Goal: Task Accomplishment & Management: Use online tool/utility

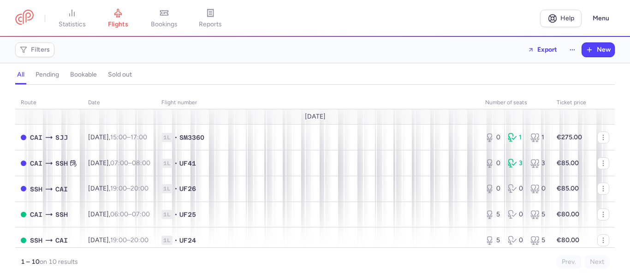
scroll to position [46, 0]
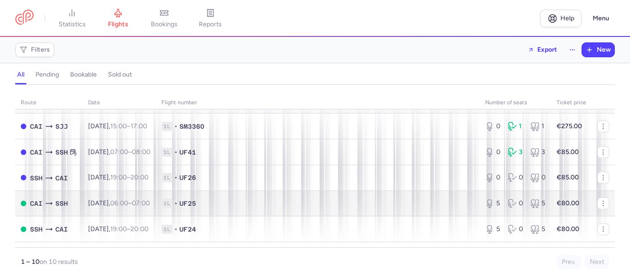
scroll to position [57, 0]
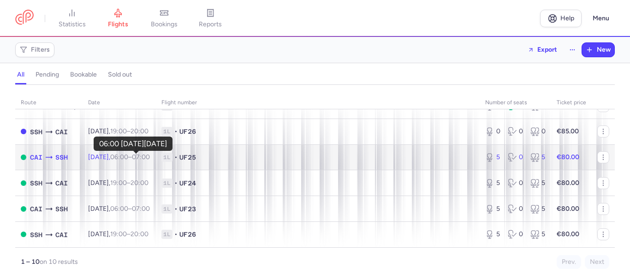
click at [128, 158] on time "06:00" at bounding box center [119, 157] width 18 height 8
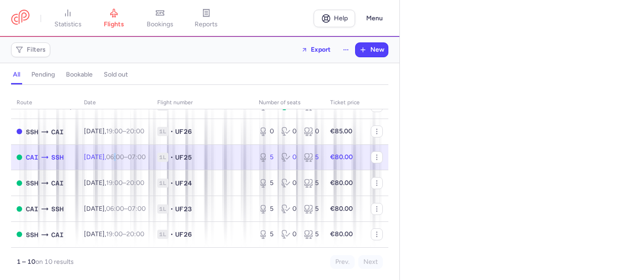
select select "days"
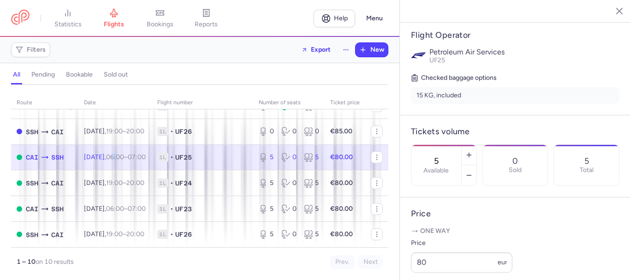
scroll to position [231, 0]
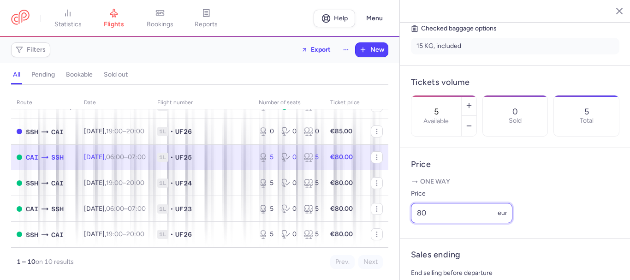
drag, startPoint x: 429, startPoint y: 226, endPoint x: 404, endPoint y: 226, distance: 24.9
click at [404, 226] on article "Price One way Price 80 eur" at bounding box center [515, 193] width 231 height 90
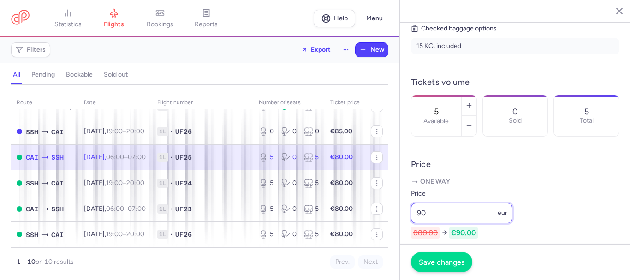
type input "90"
click at [444, 261] on span "Save changes" at bounding box center [442, 262] width 46 height 8
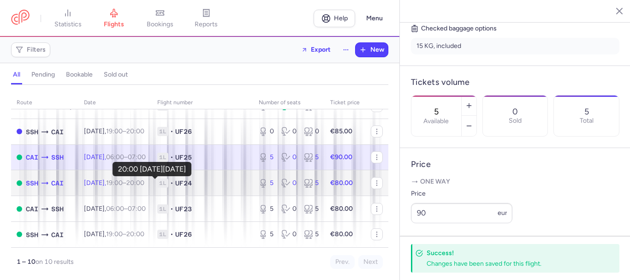
click at [144, 183] on time "20:00 +0" at bounding box center [135, 183] width 18 height 8
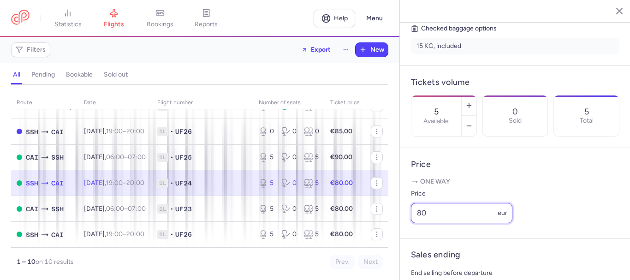
drag, startPoint x: 435, startPoint y: 222, endPoint x: 399, endPoint y: 221, distance: 36.0
click at [399, 221] on div "Sharm [GEOGRAPHIC_DATA] [DATE] Open SSH Sharm [GEOGRAPHIC_DATA], [GEOGRAPHIC_DA…" at bounding box center [514, 140] width 231 height 280
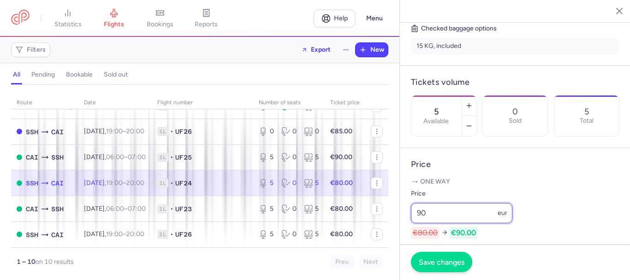
type input "90"
click at [438, 262] on span "Save changes" at bounding box center [442, 262] width 46 height 8
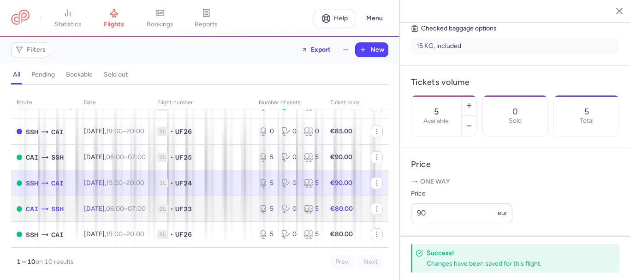
click at [152, 207] on td "[DATE] 06:00 – 07:00 +0" at bounding box center [114, 209] width 73 height 26
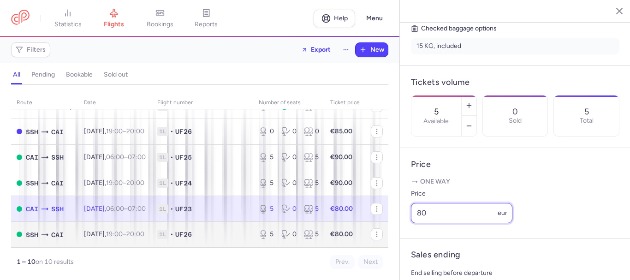
drag, startPoint x: 432, startPoint y: 224, endPoint x: 379, endPoint y: 228, distance: 52.8
click at [379, 228] on div "statistics flights bookings reports Help Menu Filters Export New all pending bo…" at bounding box center [315, 140] width 630 height 280
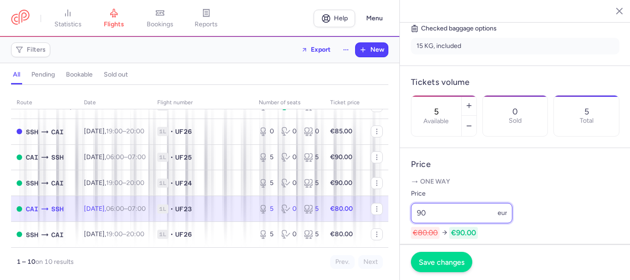
type input "90"
click at [446, 261] on span "Save changes" at bounding box center [442, 262] width 46 height 8
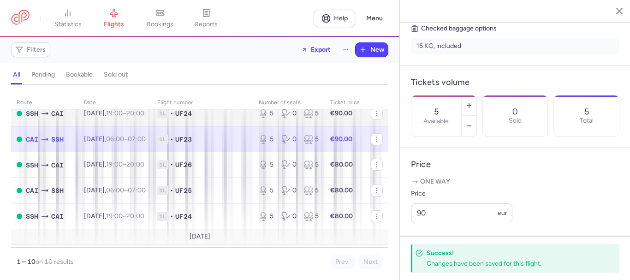
scroll to position [149, 0]
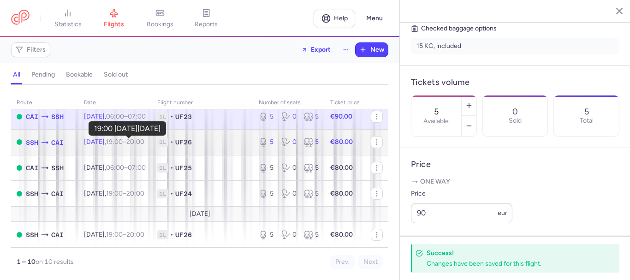
click at [123, 142] on time "19:00" at bounding box center [114, 142] width 17 height 8
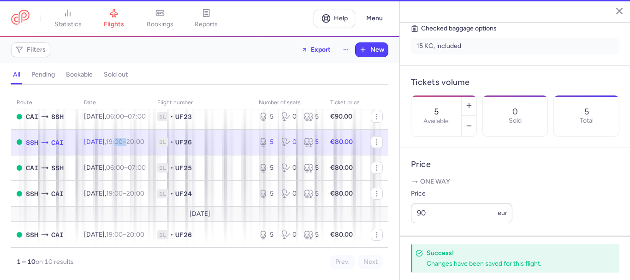
click at [123, 142] on time "19:00" at bounding box center [114, 142] width 17 height 8
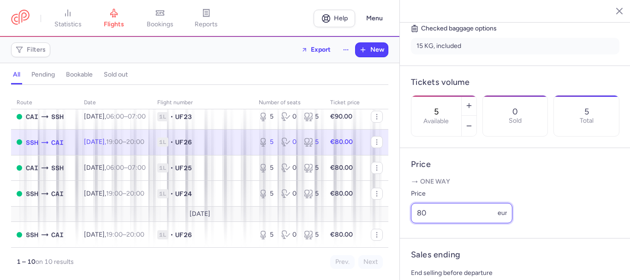
drag, startPoint x: 436, startPoint y: 226, endPoint x: 387, endPoint y: 227, distance: 49.3
click at [387, 227] on div "statistics flights bookings reports Help Menu Filters Export New all pending bo…" at bounding box center [315, 140] width 630 height 280
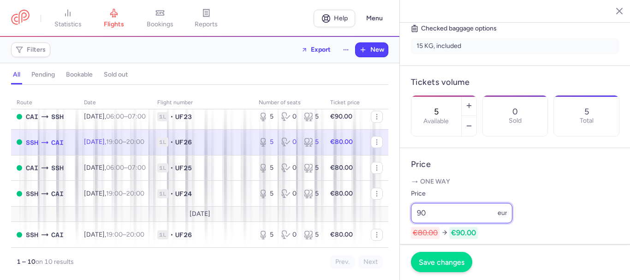
type input "90"
click at [427, 258] on span "Save changes" at bounding box center [442, 262] width 46 height 8
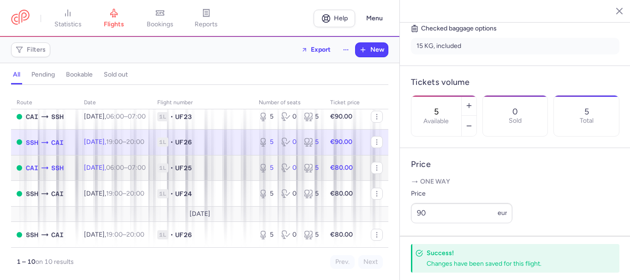
click at [233, 168] on span "1L • UF25" at bounding box center [202, 167] width 90 height 9
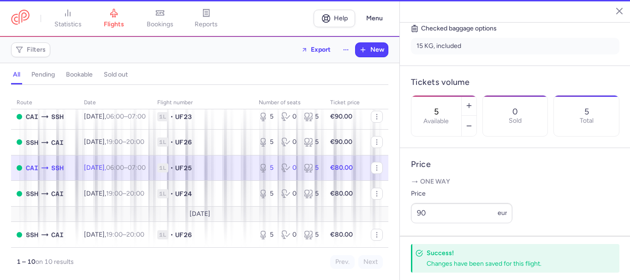
click at [233, 168] on span "1L • UF25" at bounding box center [202, 167] width 90 height 9
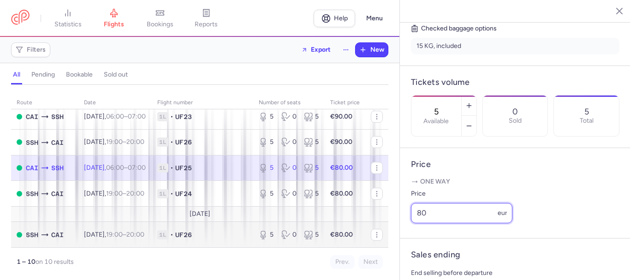
drag, startPoint x: 429, startPoint y: 226, endPoint x: 381, endPoint y: 228, distance: 48.0
click at [381, 228] on div "statistics flights bookings reports Help Menu Filters Export New all pending bo…" at bounding box center [315, 140] width 630 height 280
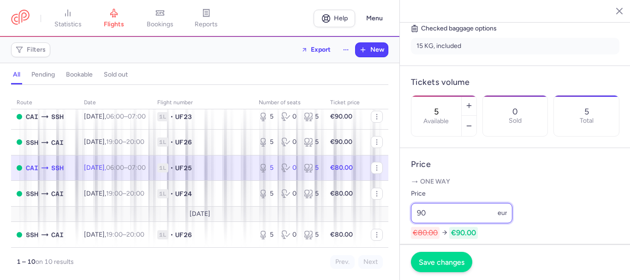
type input "90"
click at [442, 264] on span "Save changes" at bounding box center [442, 262] width 46 height 8
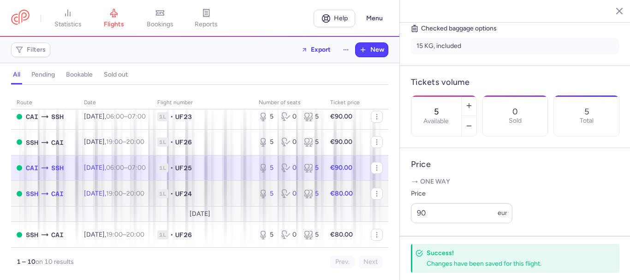
click at [225, 191] on span "1L • UF24" at bounding box center [202, 193] width 90 height 9
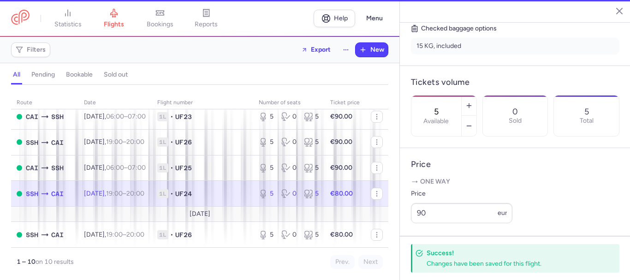
click at [225, 191] on span "1L • UF24" at bounding box center [202, 193] width 90 height 9
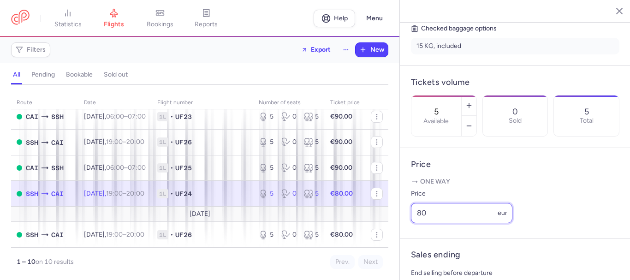
drag, startPoint x: 430, startPoint y: 225, endPoint x: 391, endPoint y: 221, distance: 38.4
click at [391, 221] on div "statistics flights bookings reports Help Menu Filters Export New all pending bo…" at bounding box center [315, 140] width 630 height 280
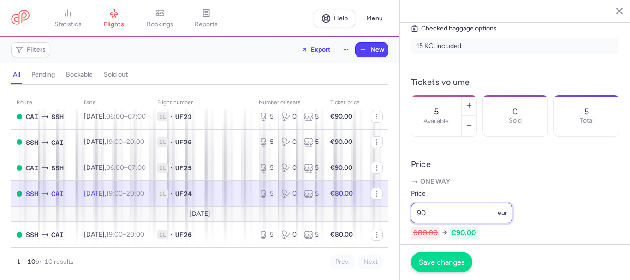
type input "90"
click at [428, 262] on span "Save changes" at bounding box center [442, 262] width 46 height 8
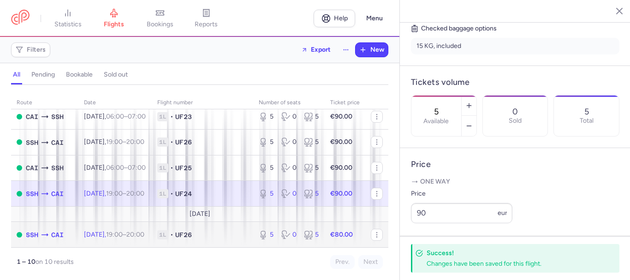
click at [233, 237] on span "1L • UF26" at bounding box center [202, 234] width 90 height 9
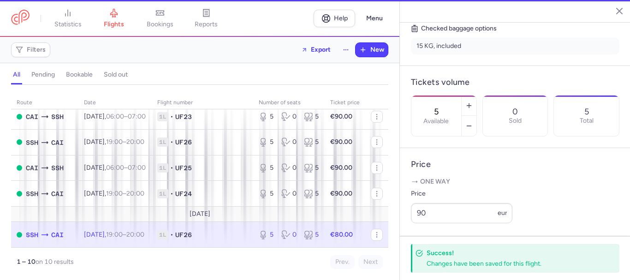
click at [233, 237] on span "1L • UF26" at bounding box center [202, 234] width 90 height 9
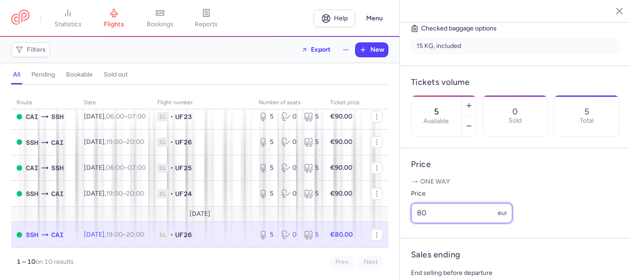
drag, startPoint x: 433, startPoint y: 225, endPoint x: 395, endPoint y: 218, distance: 38.8
click at [397, 225] on div "statistics flights bookings reports Help Menu Filters Export New all pending bo…" at bounding box center [315, 140] width 630 height 280
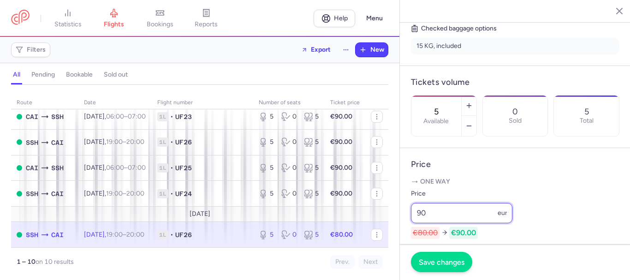
type input "90"
click at [429, 260] on span "Save changes" at bounding box center [442, 262] width 46 height 8
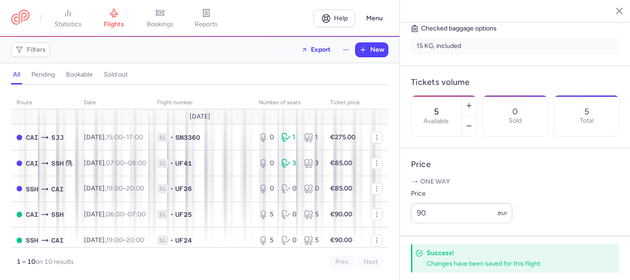
click at [616, 12] on icon "button" at bounding box center [612, 10] width 9 height 9
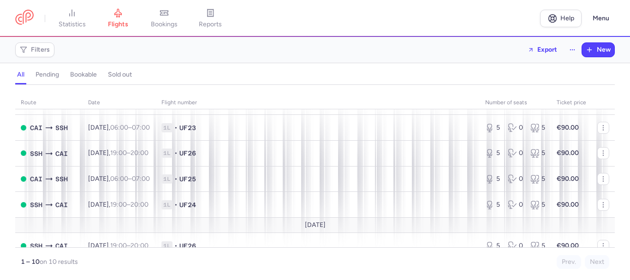
scroll to position [149, 0]
